Goal: Task Accomplishment & Management: Manage account settings

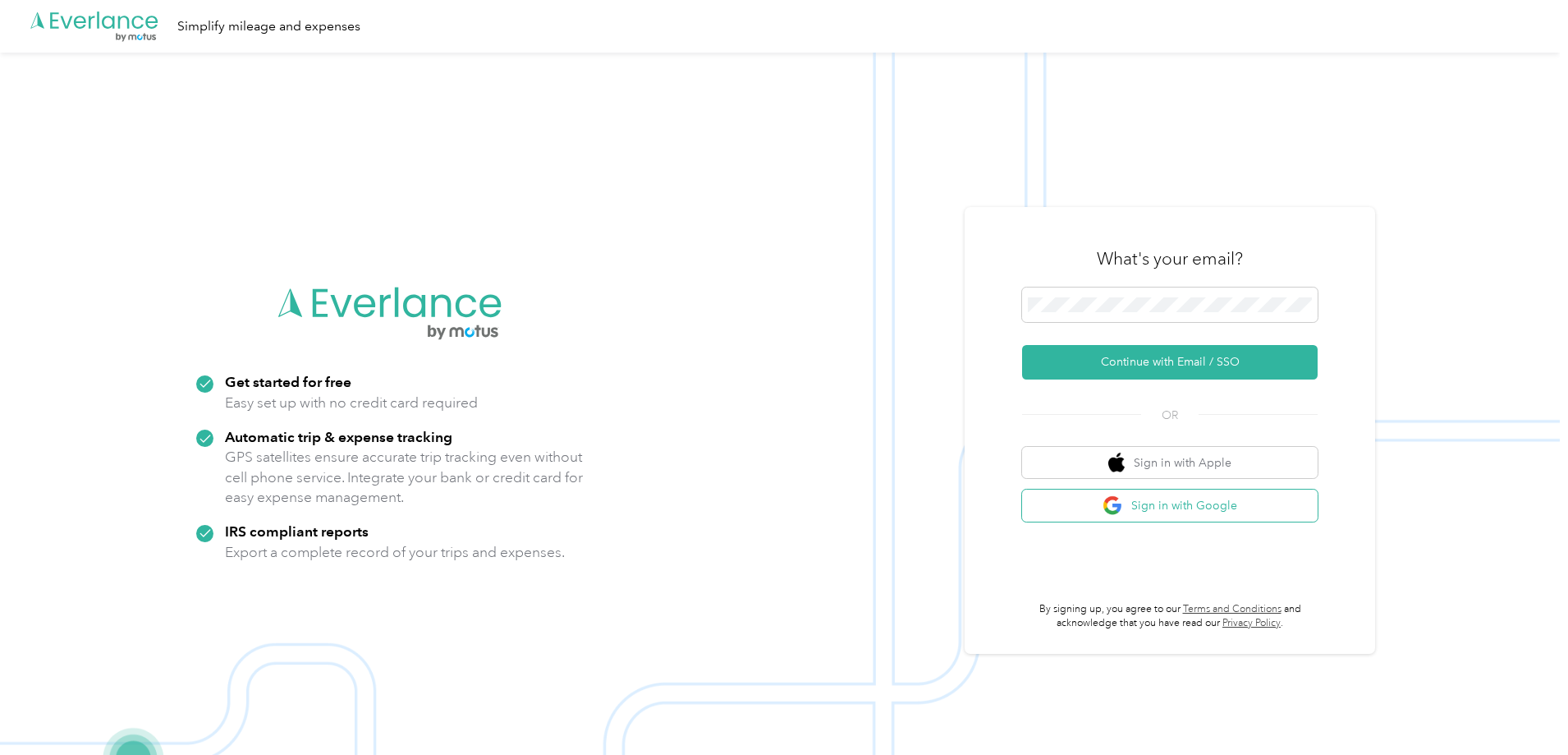
click at [1219, 504] on button "Sign in with Google" at bounding box center [1169, 506] width 296 height 32
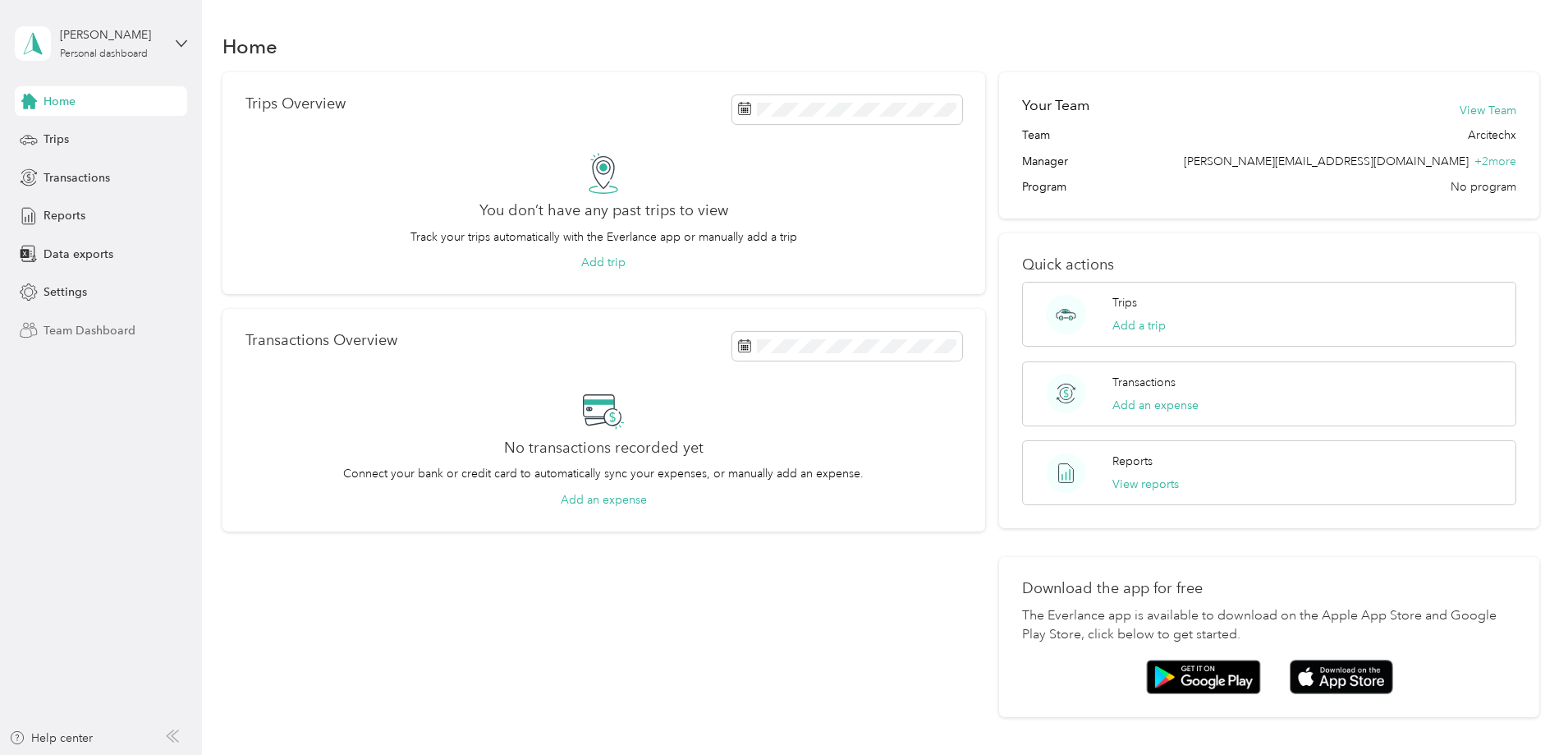
click at [87, 327] on span "Team Dashboard" at bounding box center [89, 331] width 92 height 17
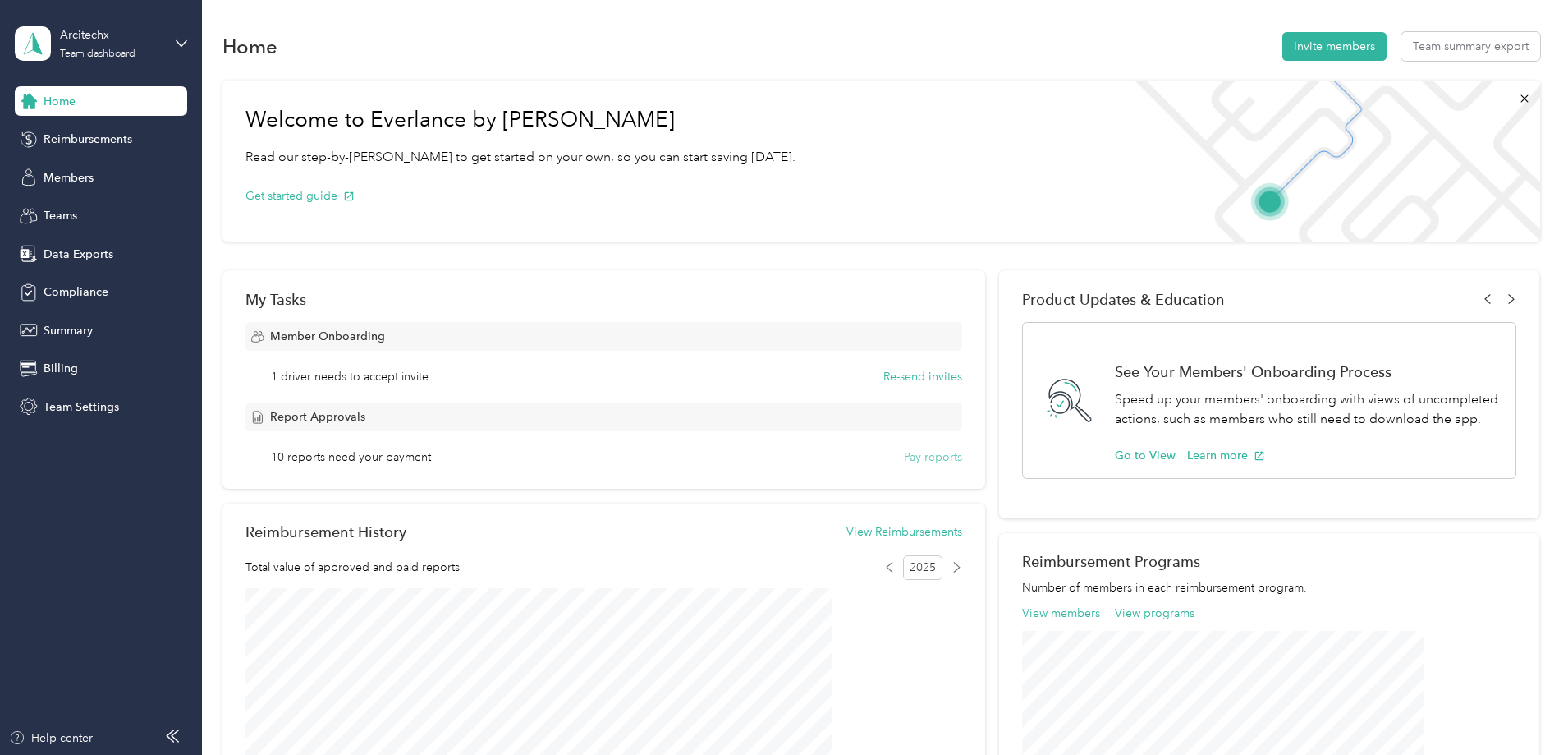
click at [904, 460] on button "Pay reports" at bounding box center [932, 457] width 58 height 17
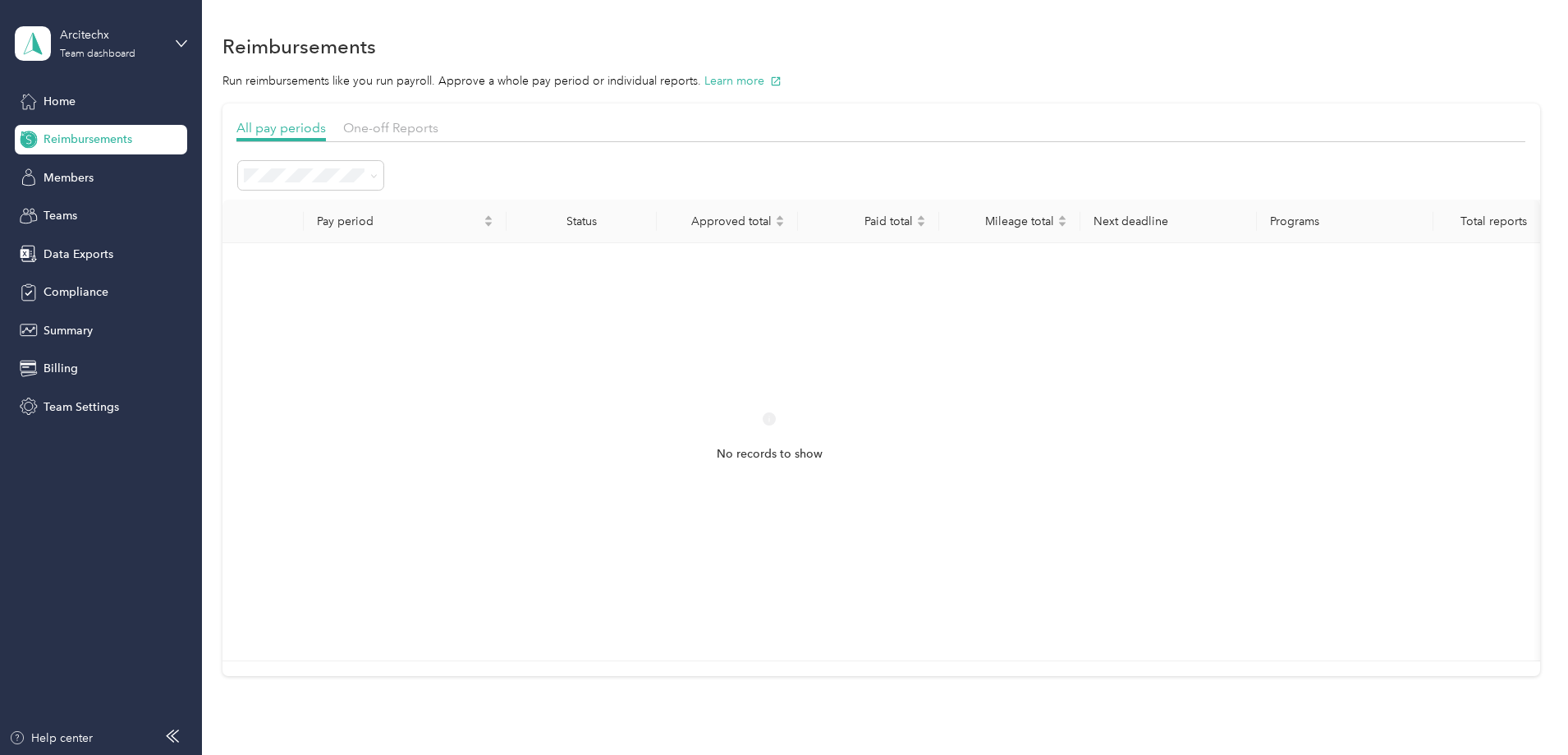
click at [425, 210] on li "All periods" at bounding box center [420, 203] width 145 height 29
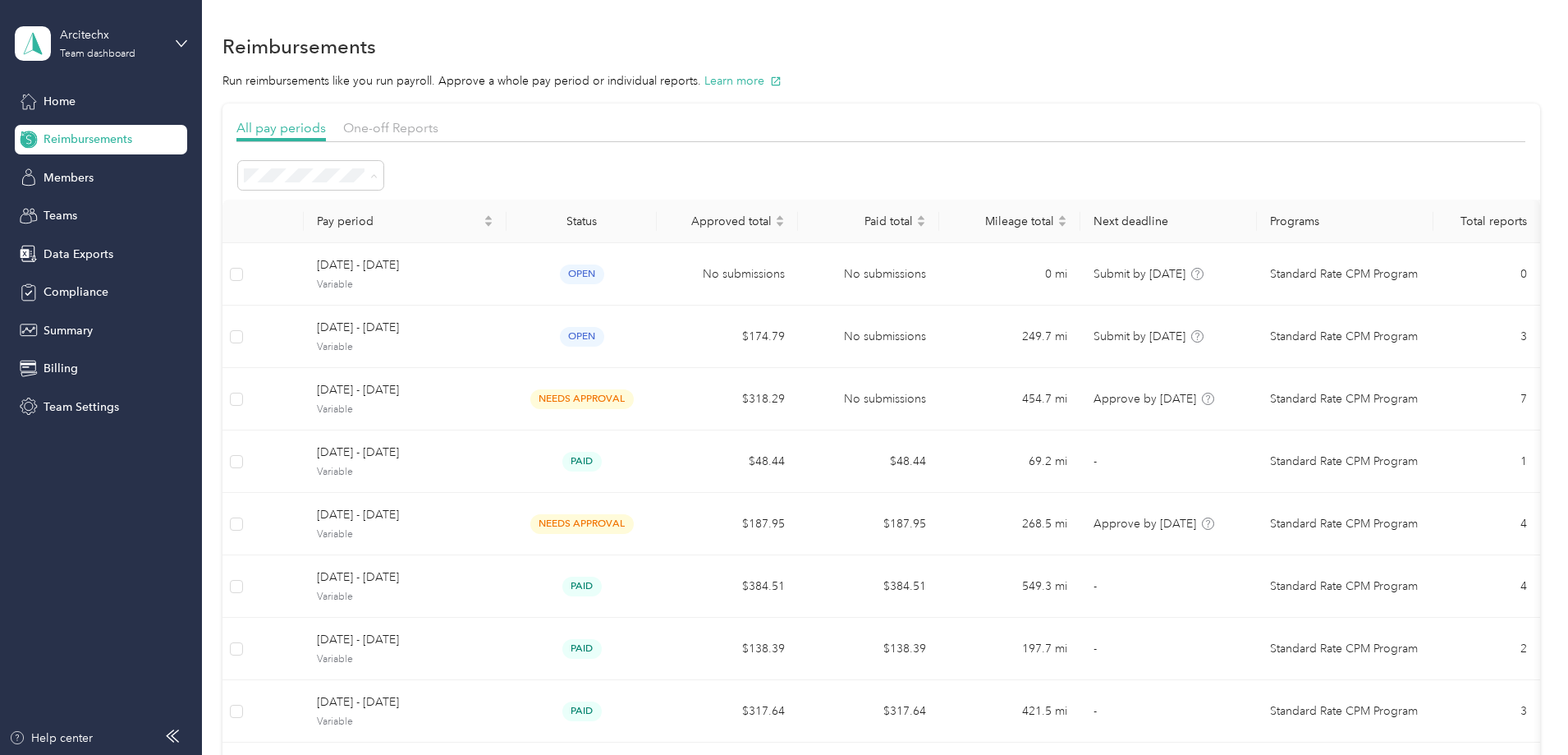
click at [609, 167] on div at bounding box center [881, 176] width 1289 height 32
click at [383, 166] on span at bounding box center [310, 175] width 145 height 29
click at [87, 246] on span "Data Exports" at bounding box center [78, 254] width 69 height 17
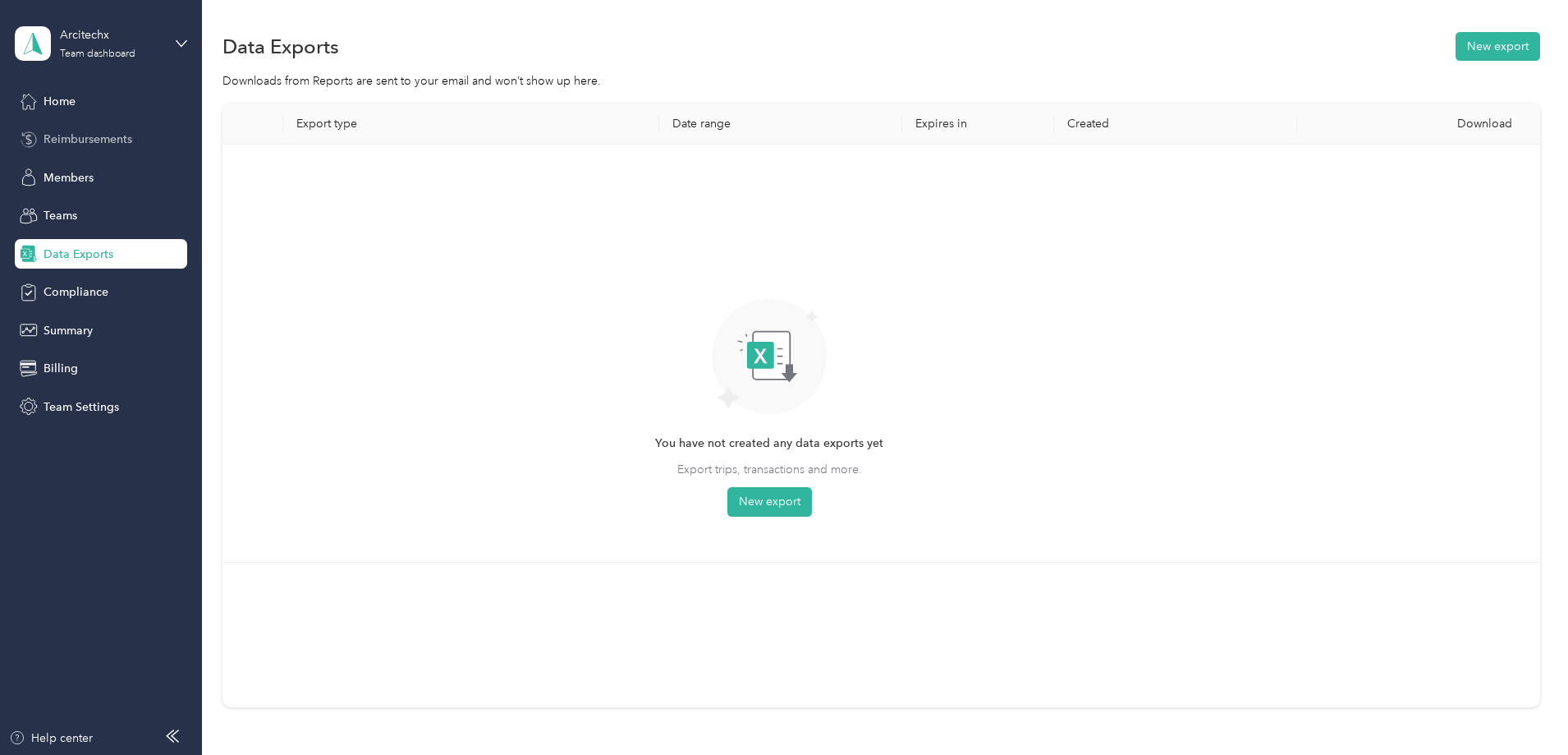
click at [83, 145] on span "Reimbursements" at bounding box center [87, 139] width 88 height 17
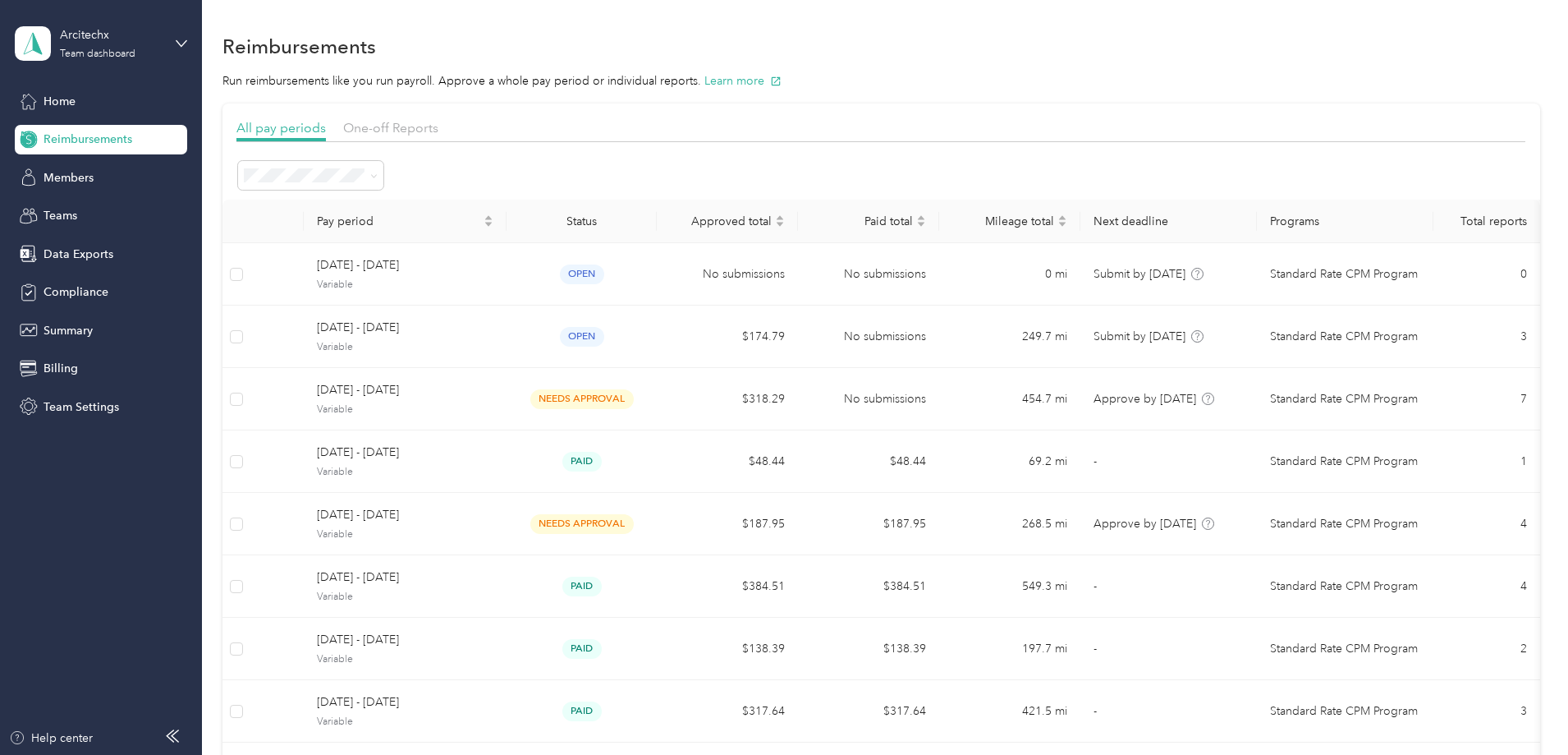
click at [411, 350] on span "Needs payment" at bounding box center [400, 345] width 83 height 14
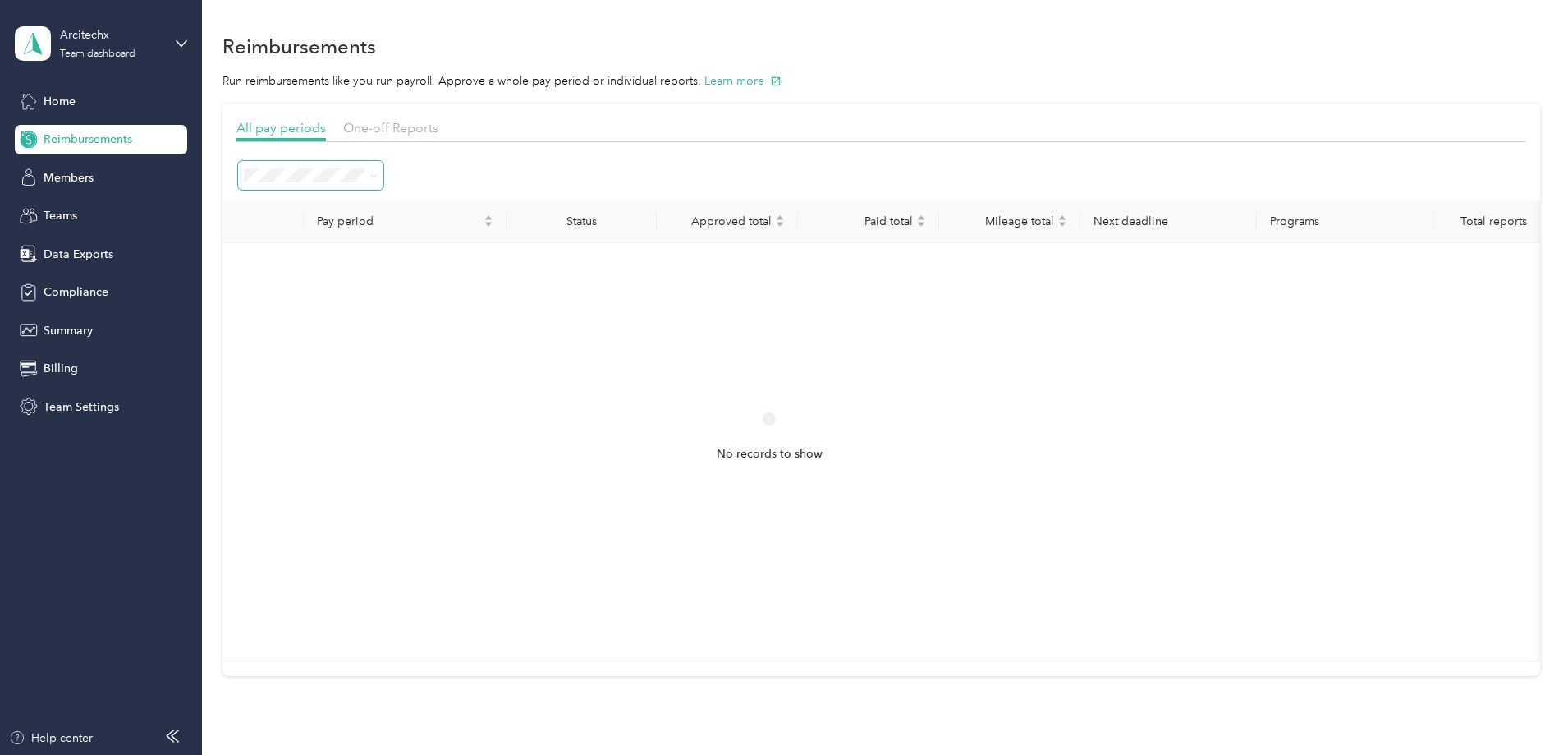
click at [383, 166] on span at bounding box center [310, 175] width 145 height 29
click at [418, 203] on div "All periods" at bounding box center [420, 199] width 123 height 17
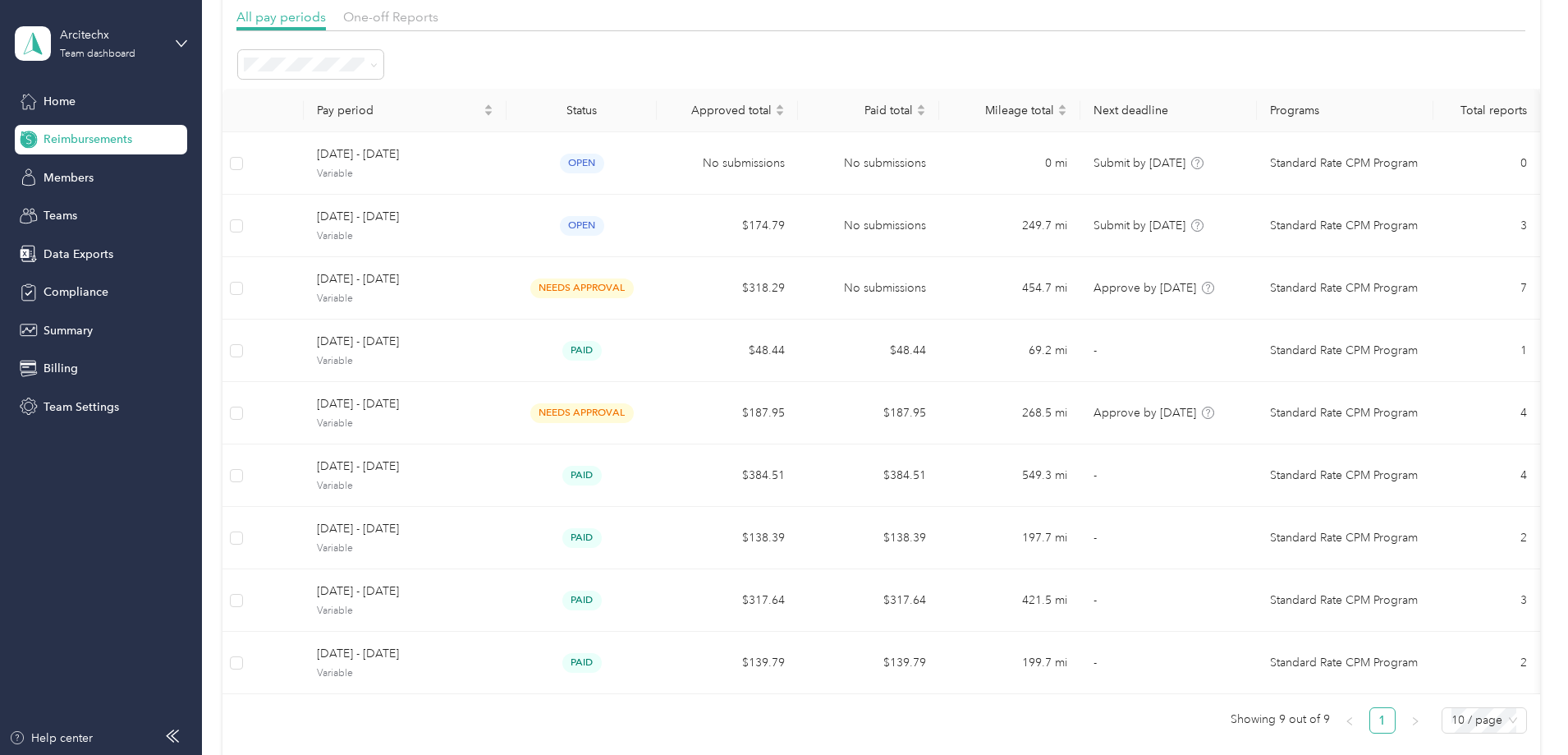
scroll to position [82, 0]
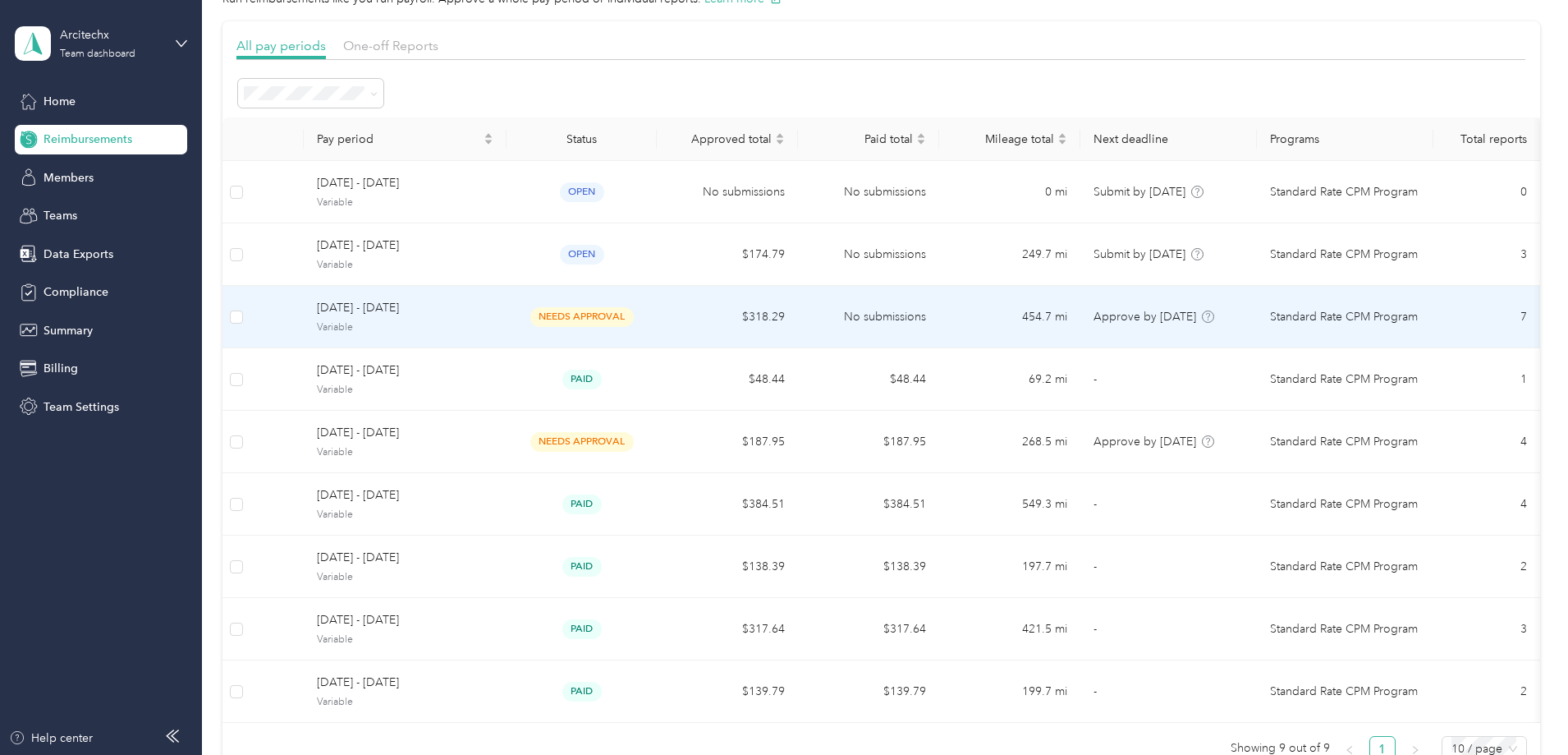
click at [493, 307] on span "[DATE] - [DATE]" at bounding box center [405, 307] width 177 height 18
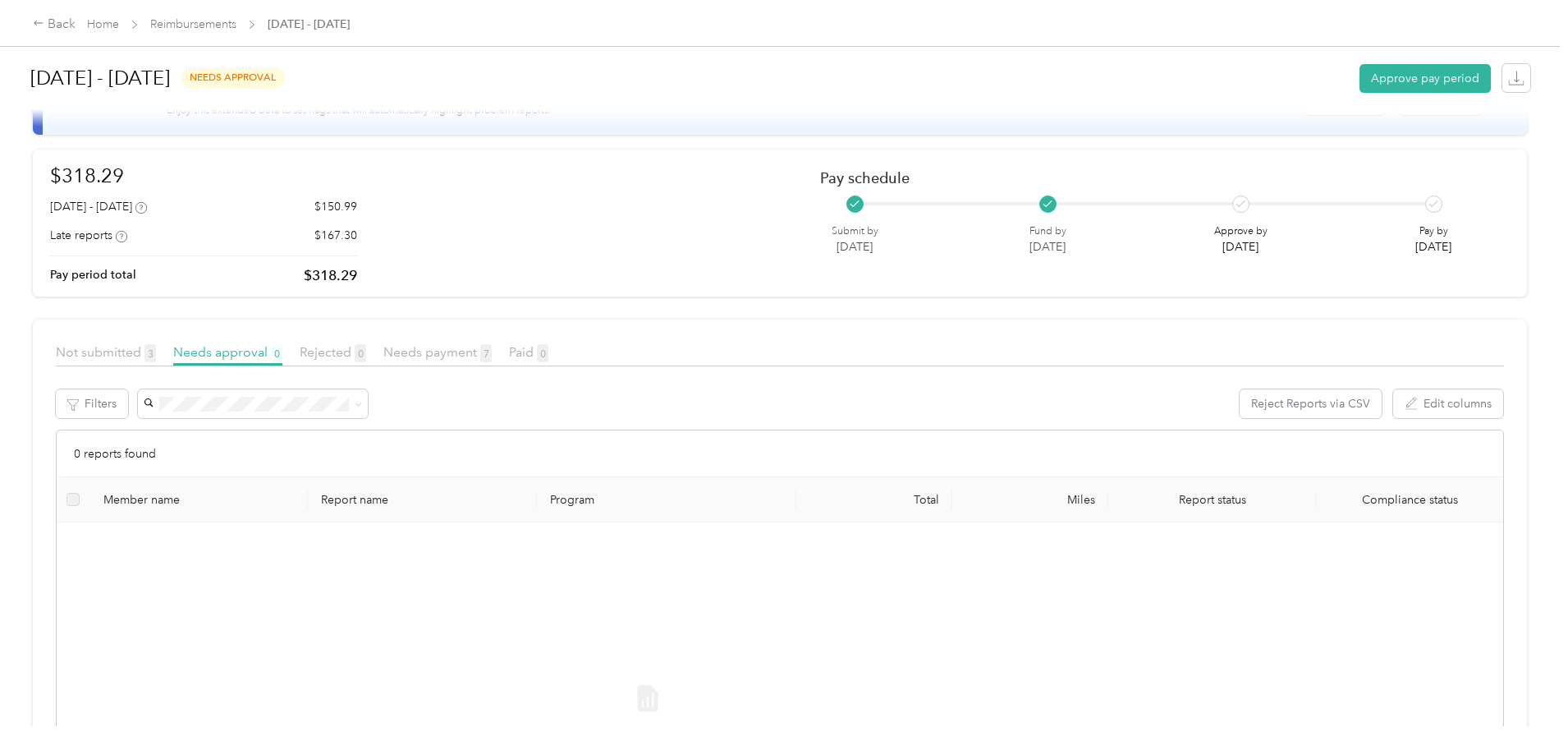
scroll to position [165, 0]
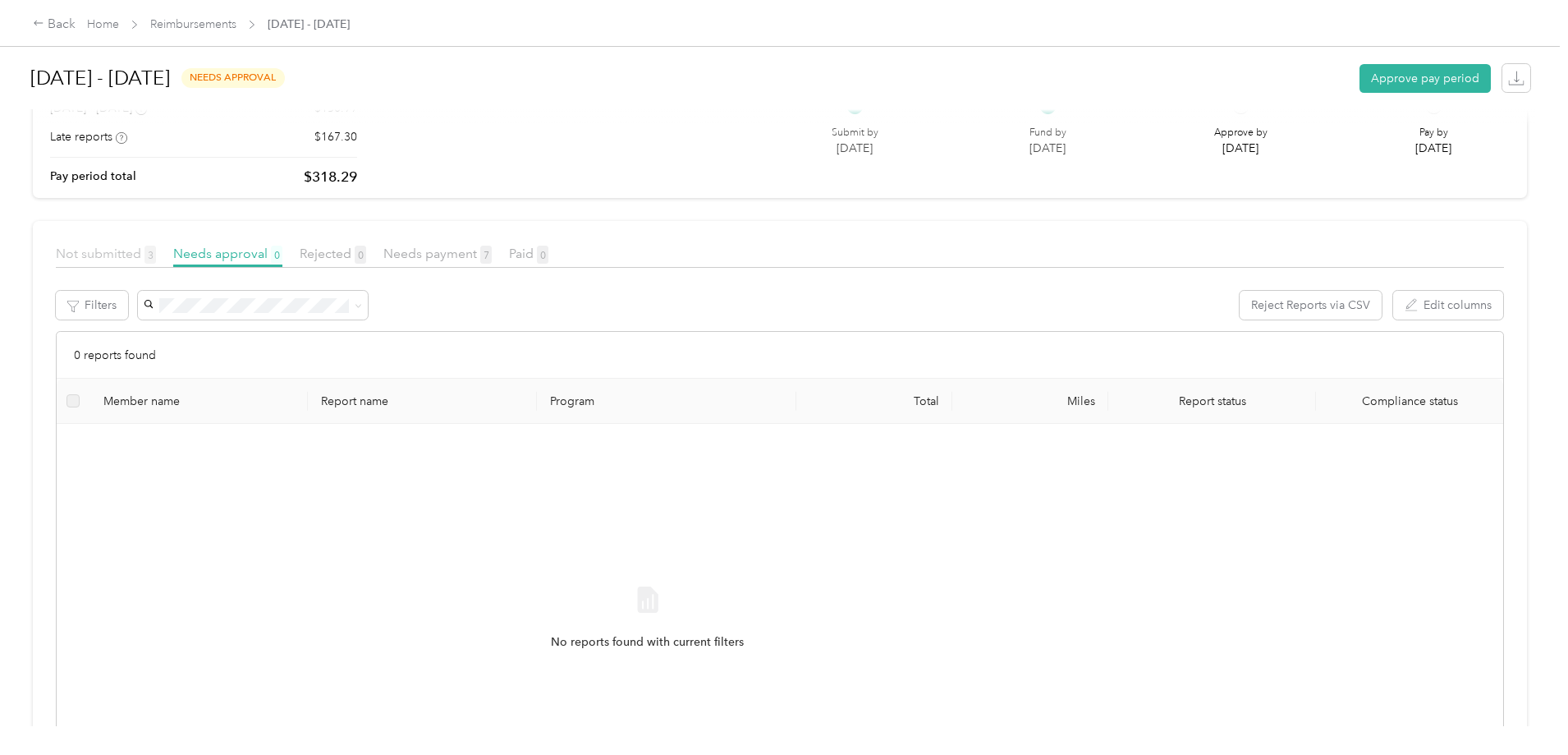
click at [156, 254] on span "Not submitted 3" at bounding box center [105, 253] width 100 height 15
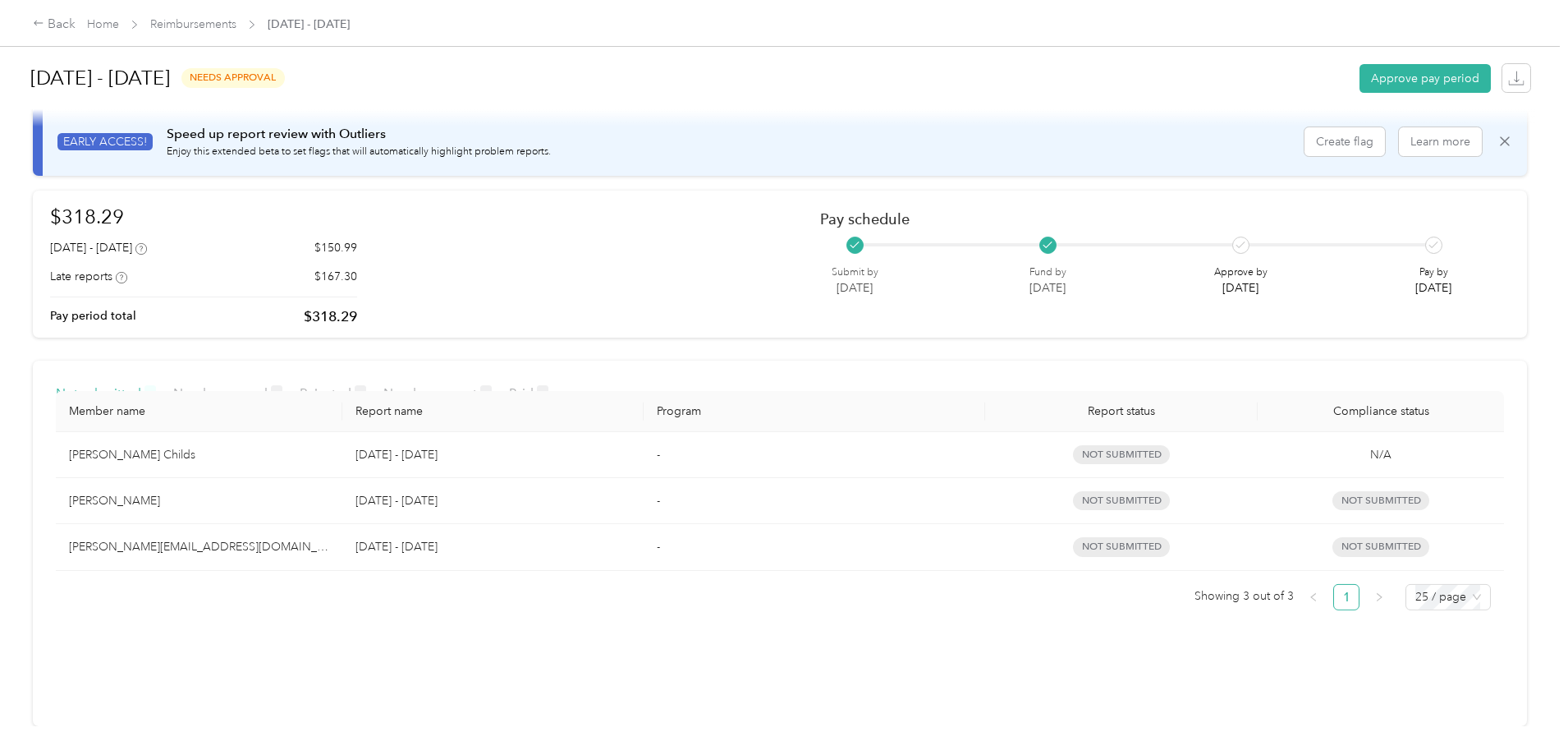
scroll to position [37, 0]
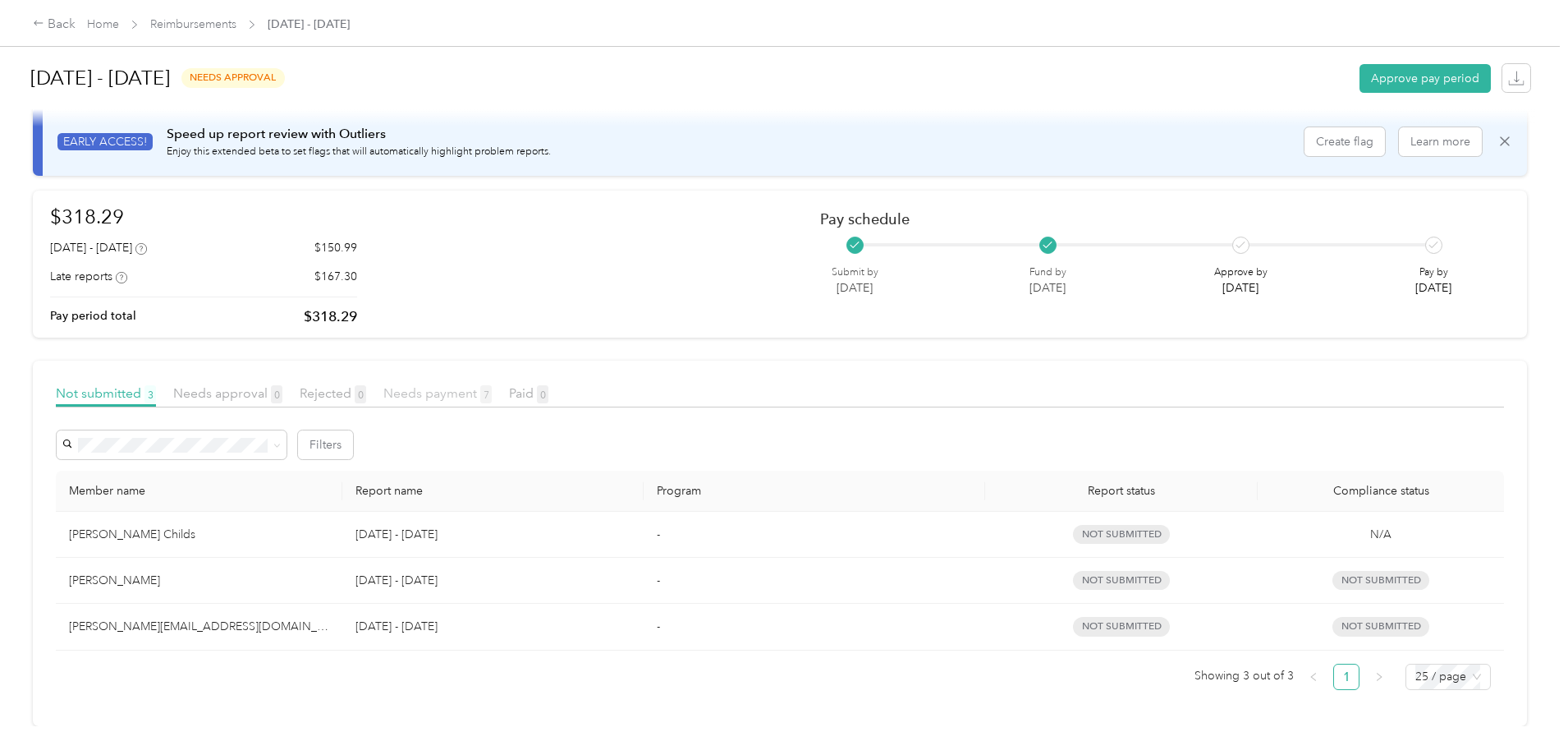
click at [491, 385] on span "Needs payment 7" at bounding box center [437, 393] width 108 height 15
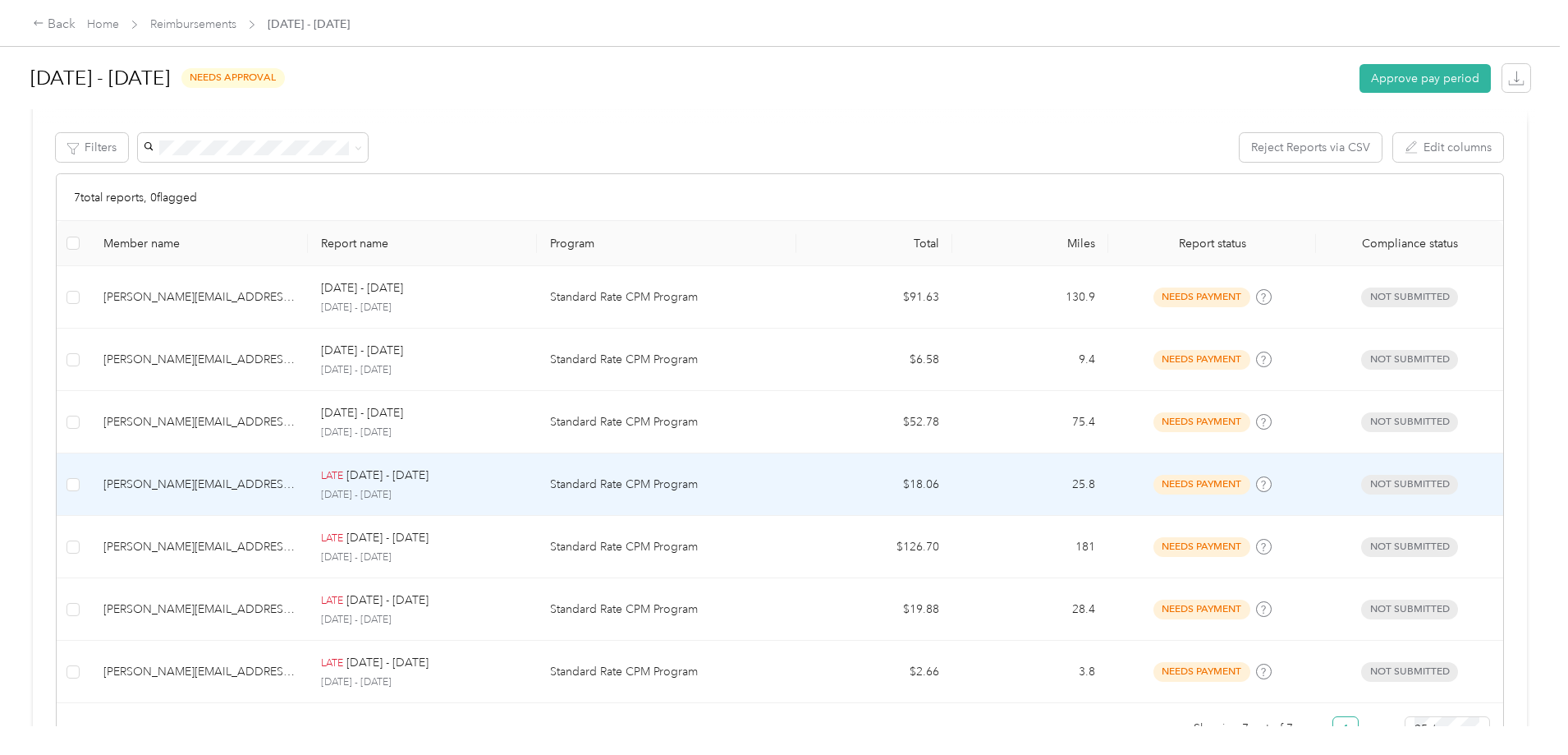
scroll to position [328, 0]
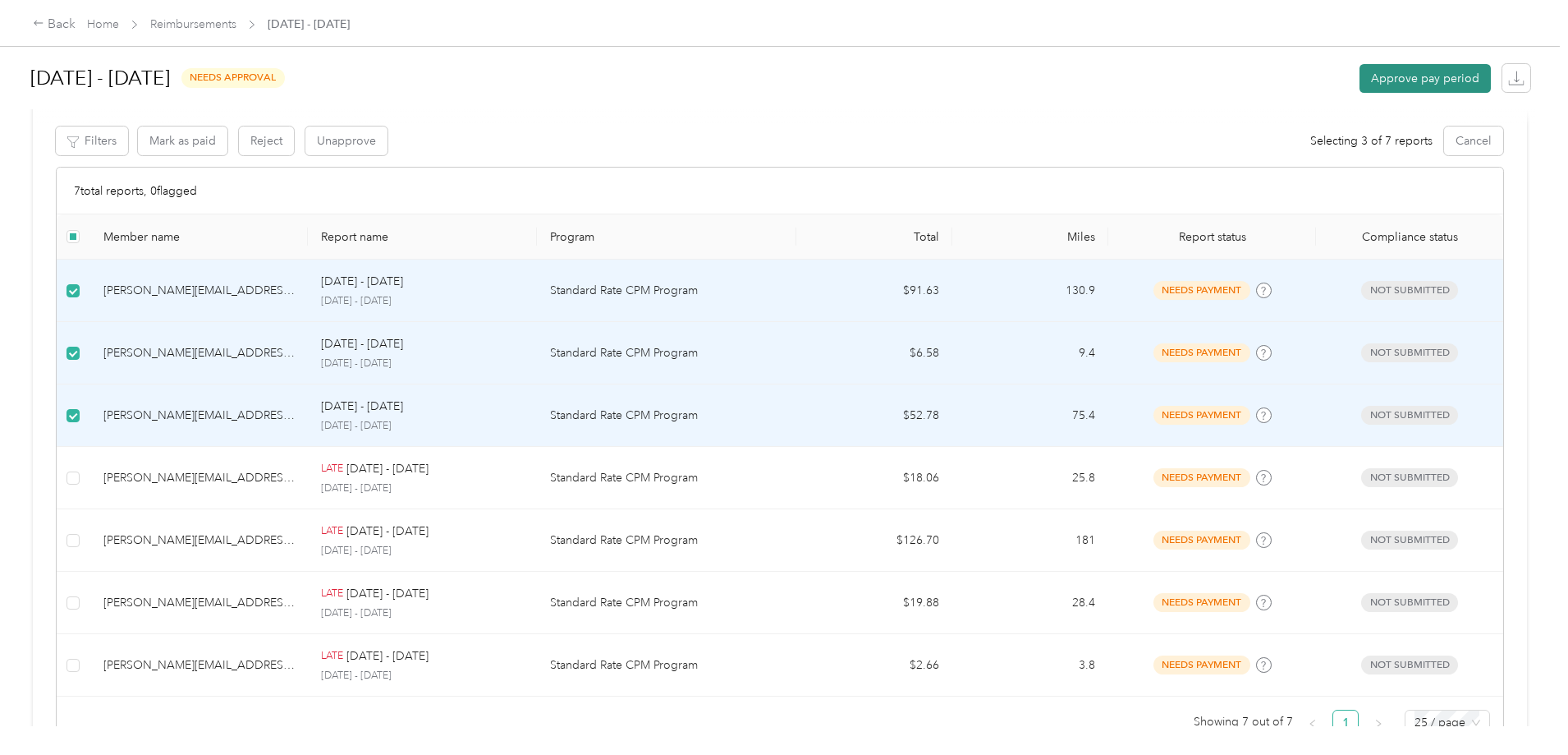
click at [1359, 86] on button "Approve pay period" at bounding box center [1425, 78] width 131 height 29
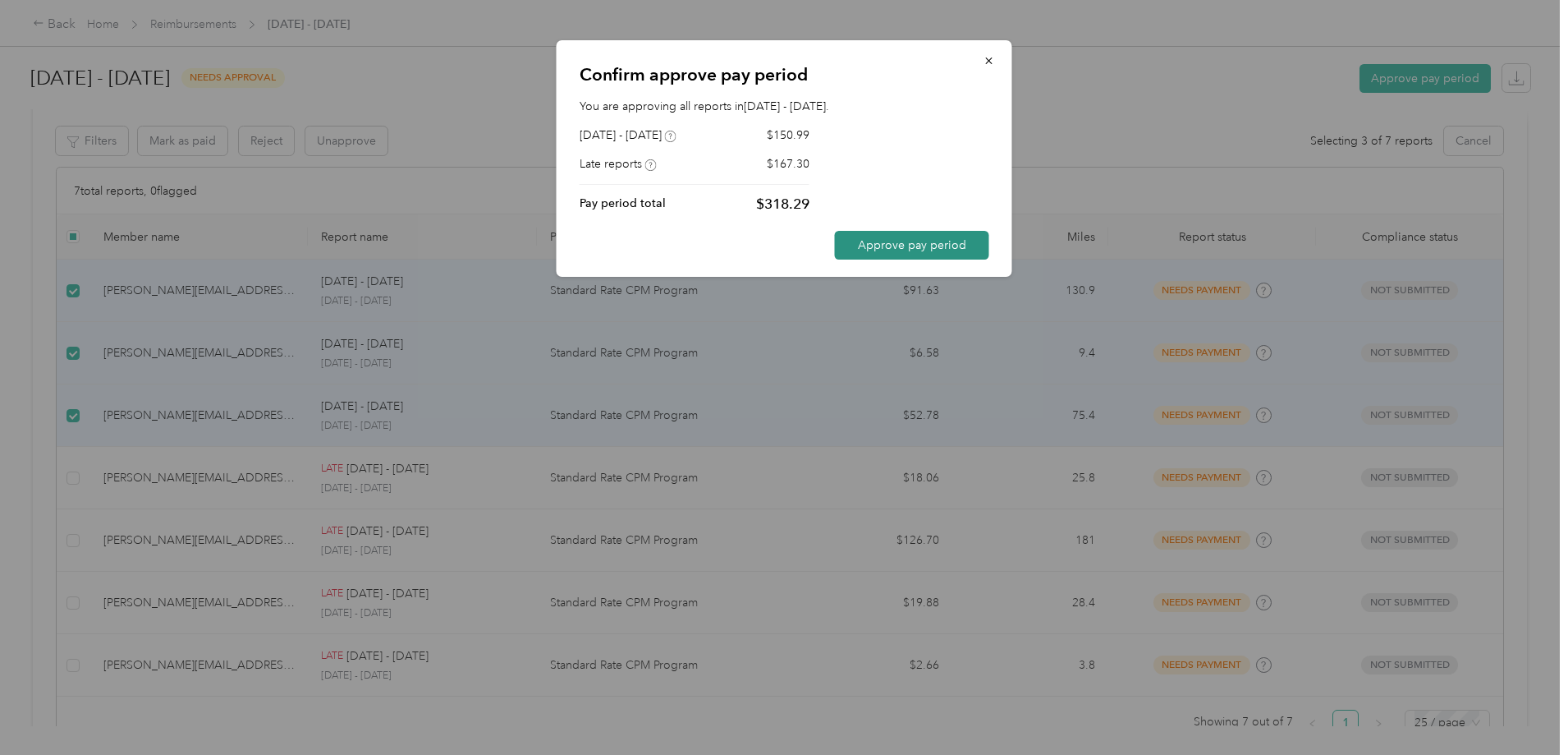
click at [960, 240] on button "Approve pay period" at bounding box center [911, 245] width 154 height 29
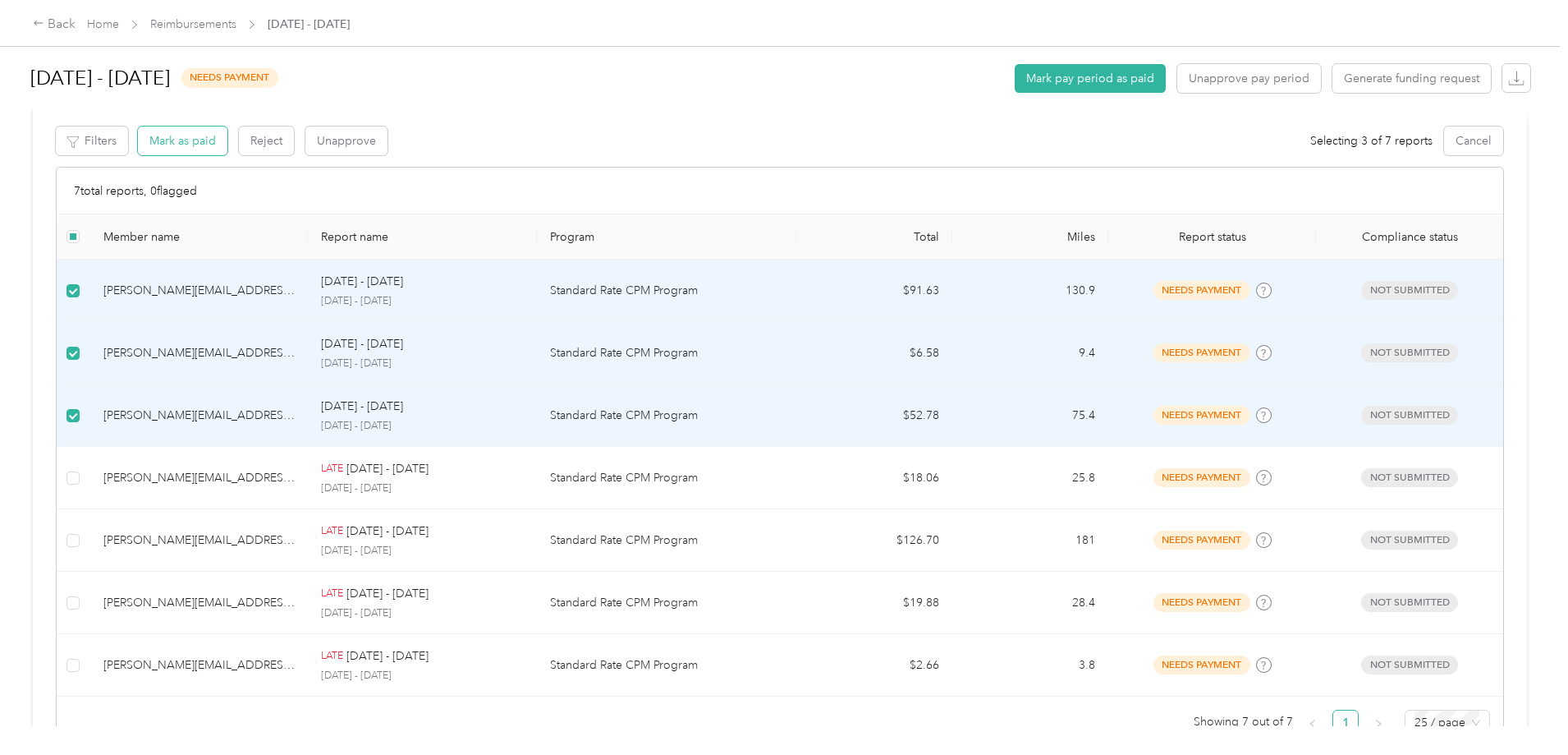
click at [227, 136] on button "Mark as paid" at bounding box center [182, 141] width 89 height 29
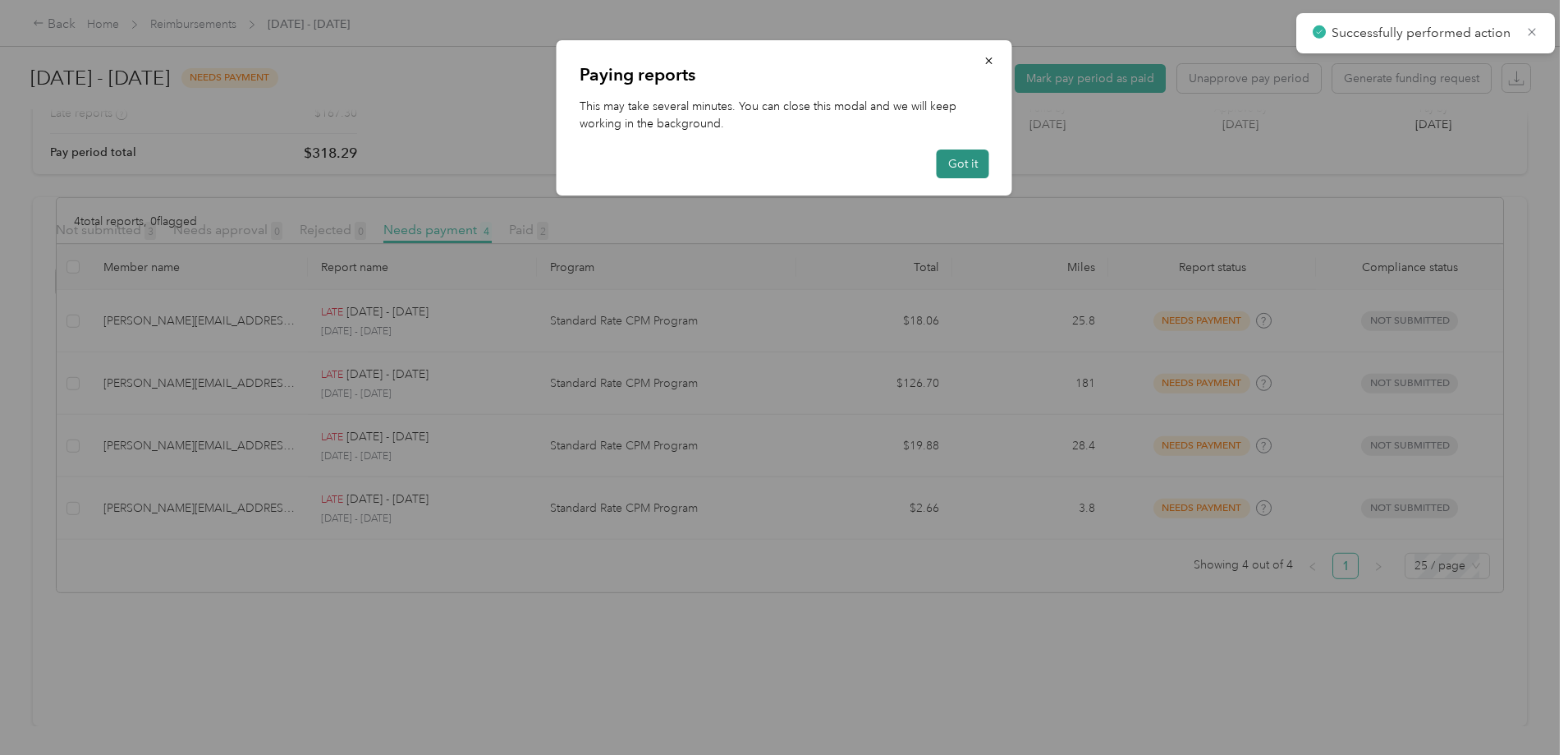
scroll to position [201, 0]
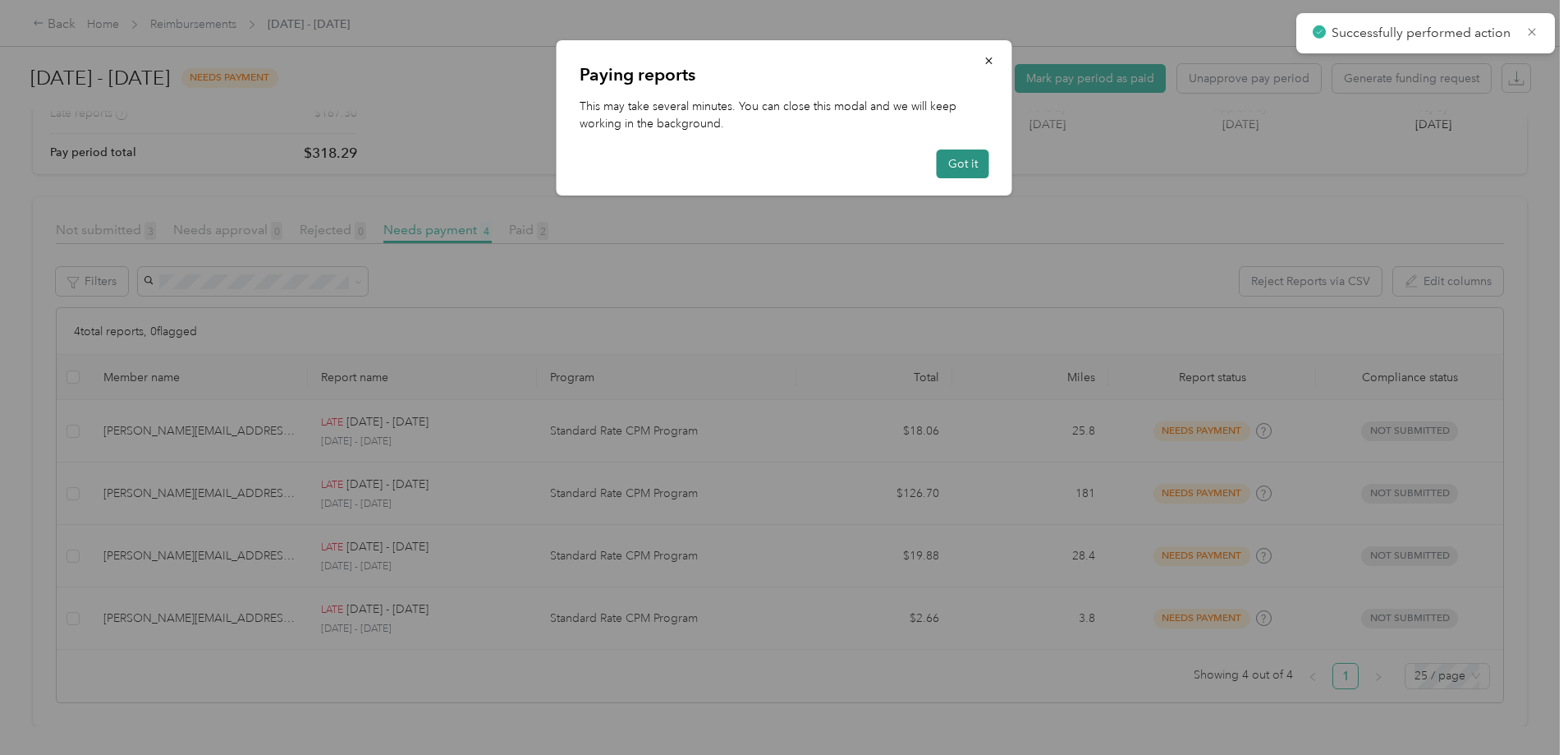
click at [979, 166] on button "Got it" at bounding box center [962, 164] width 52 height 29
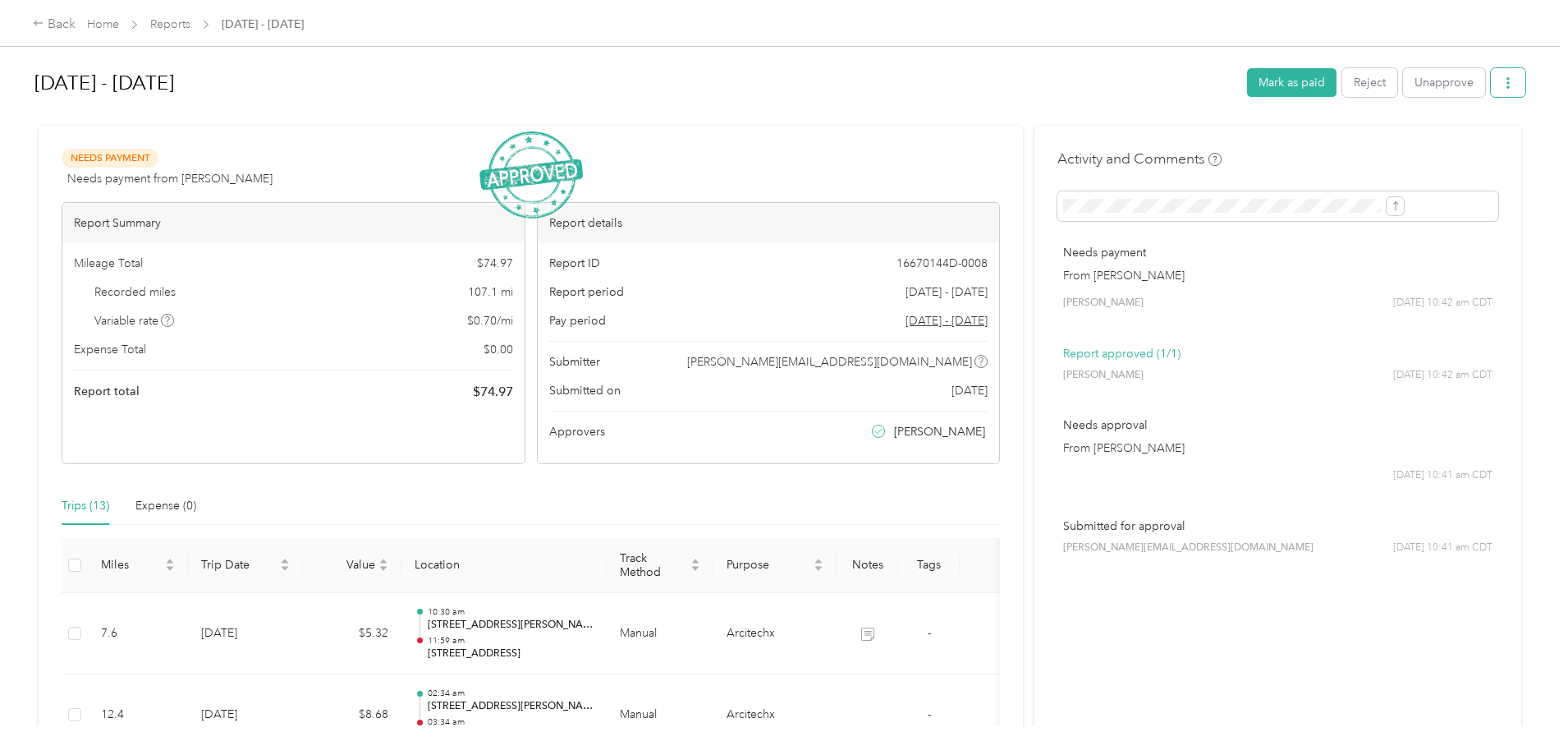
click at [1506, 88] on icon "button" at bounding box center [1507, 83] width 3 height 11
click at [1342, 148] on span "Download" at bounding box center [1326, 144] width 54 height 17
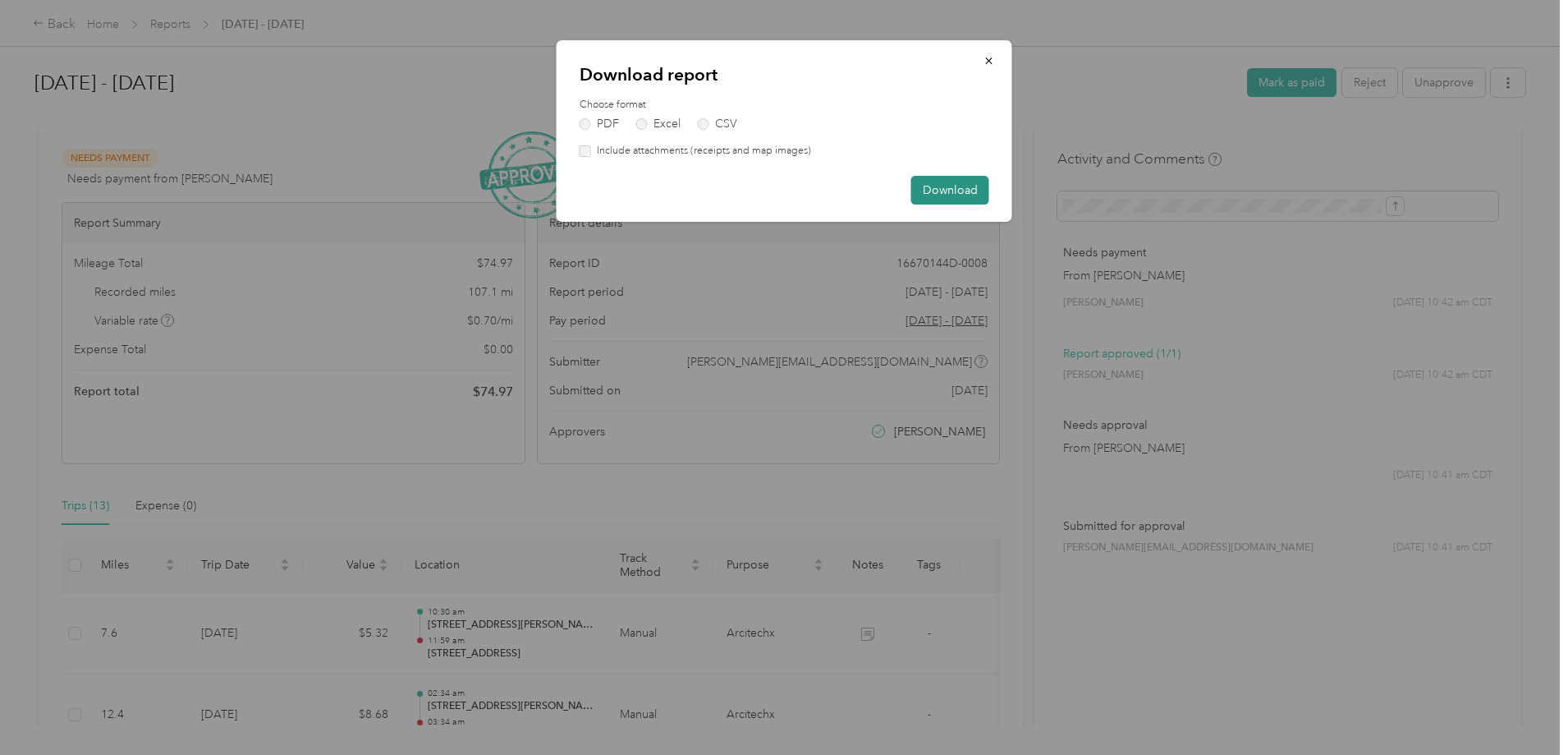
click at [934, 179] on button "Download" at bounding box center [950, 190] width 78 height 29
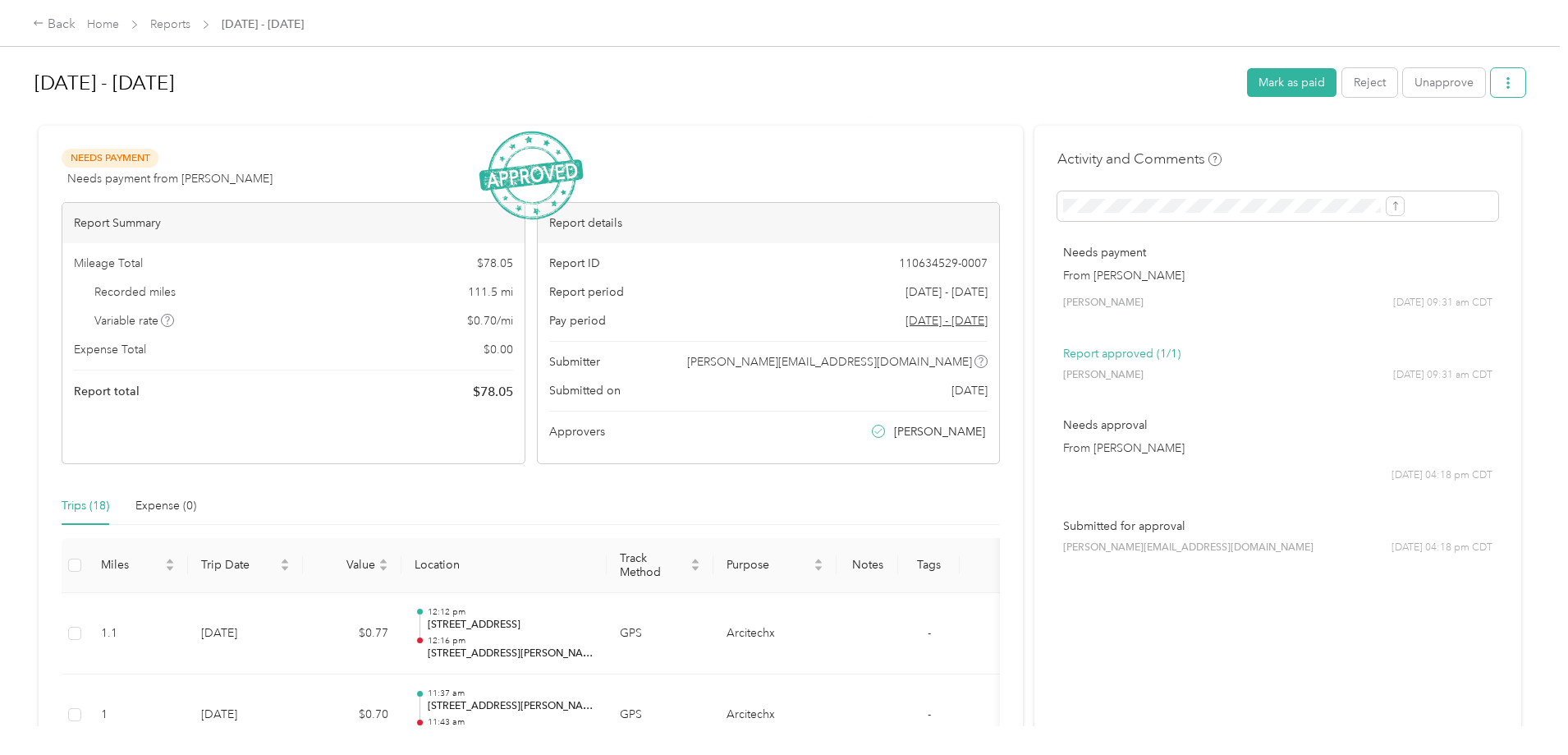
click at [1501, 86] on icon "button" at bounding box center [1507, 83] width 11 height 11
click at [1344, 143] on span "Download" at bounding box center [1326, 144] width 54 height 17
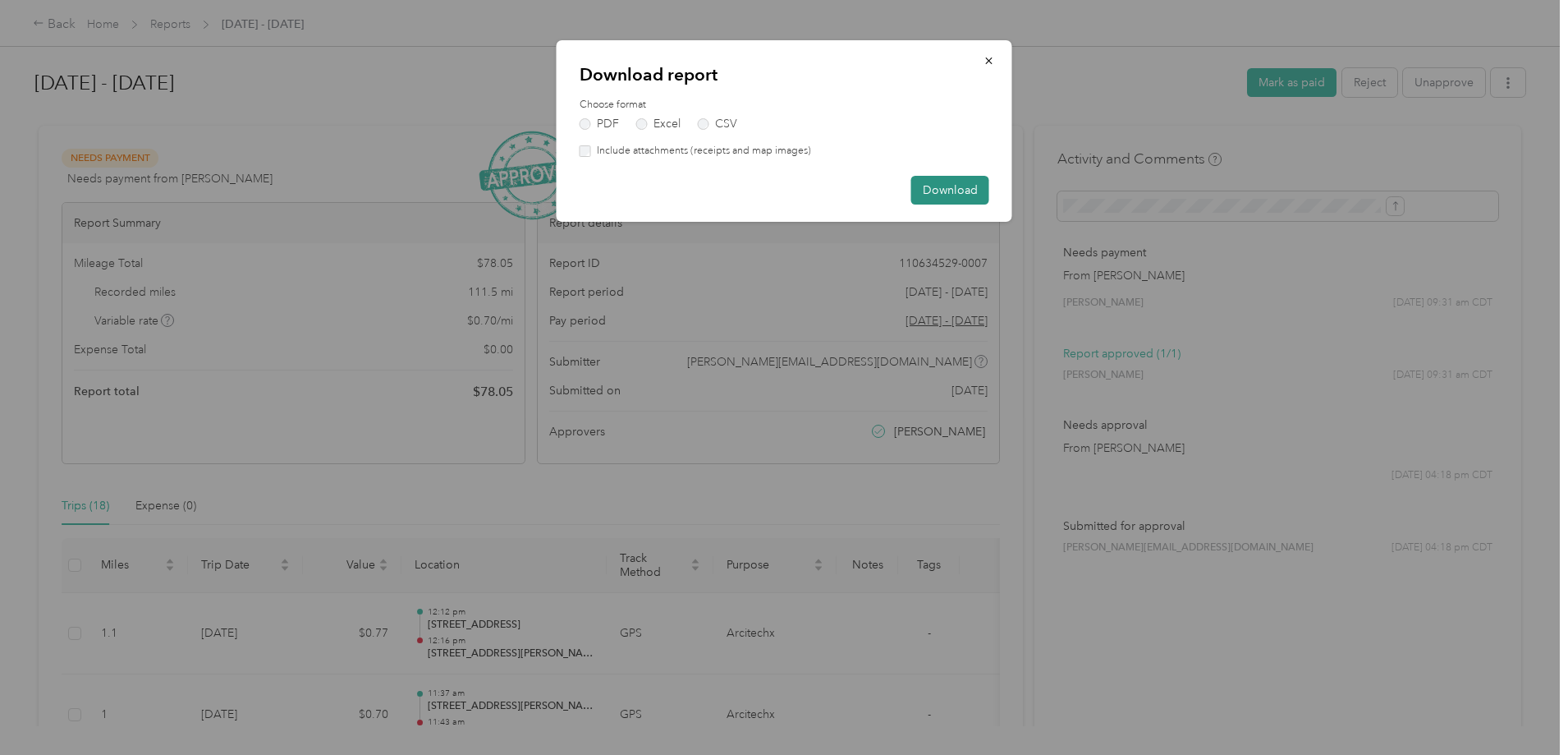
click at [944, 184] on button "Download" at bounding box center [950, 190] width 78 height 29
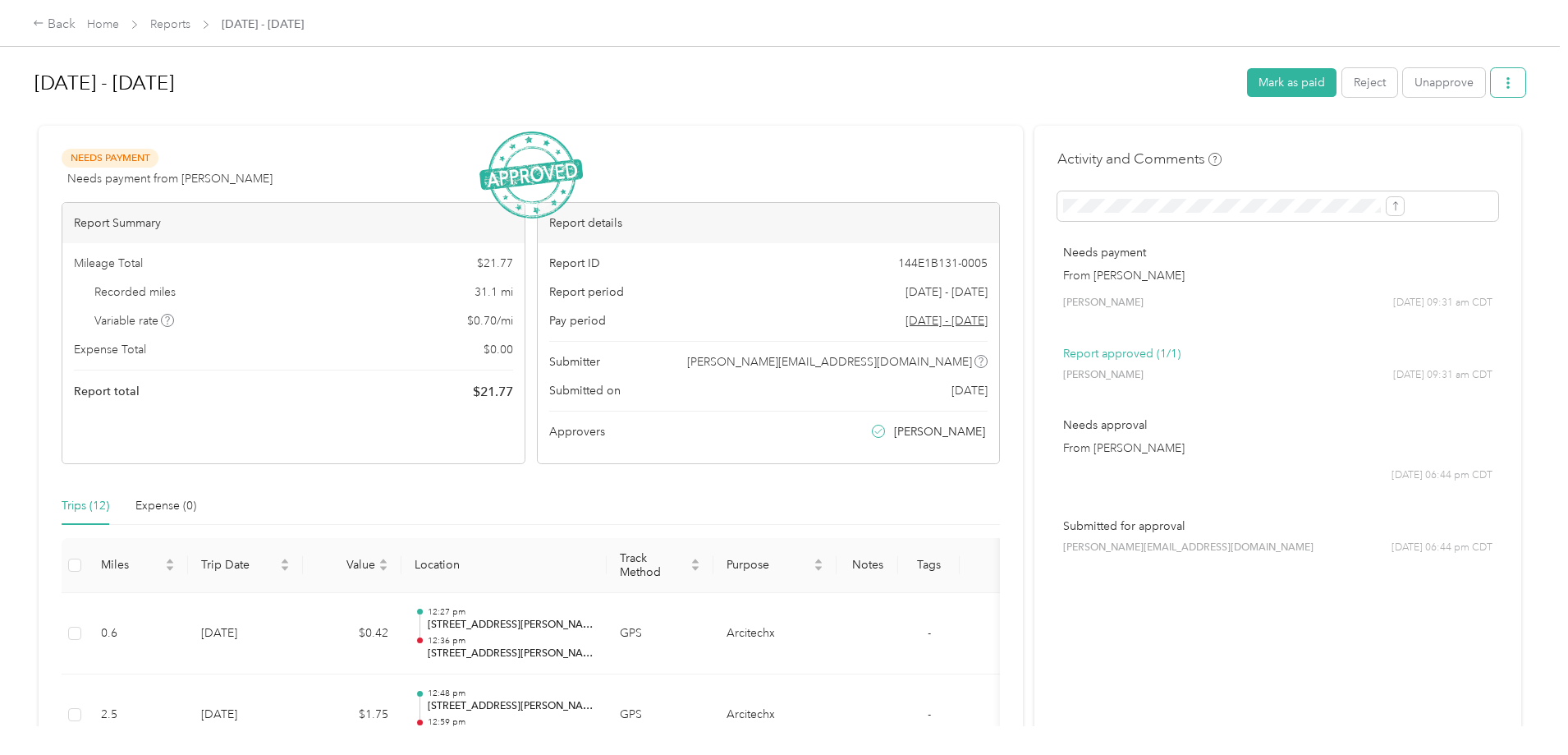
click at [1490, 83] on button "button" at bounding box center [1507, 83] width 34 height 29
click at [1351, 139] on span "Download" at bounding box center [1326, 144] width 54 height 17
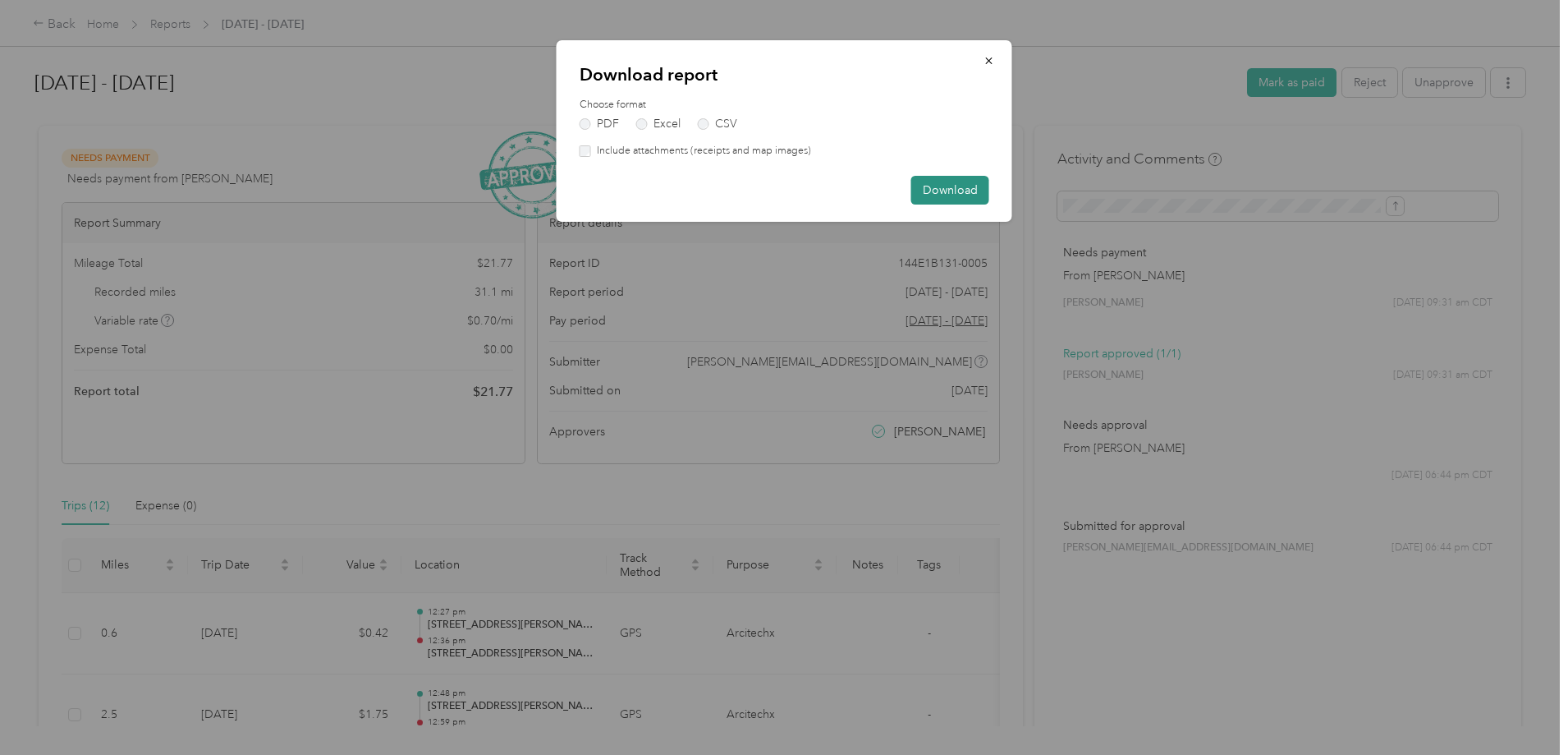
click at [933, 189] on button "Download" at bounding box center [950, 190] width 78 height 29
